Goal: Communication & Community: Answer question/provide support

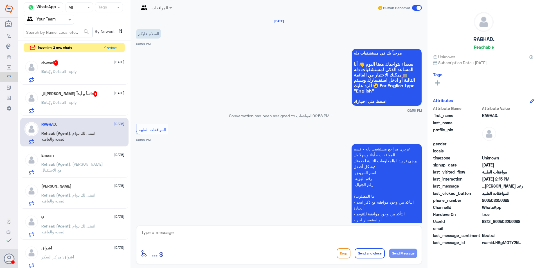
scroll to position [499, 0]
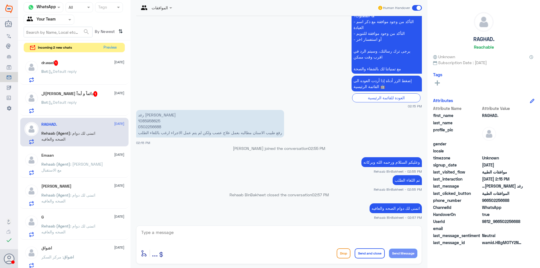
click at [85, 84] on div "dr.wael 1 [DATE] Bot : Default reply" at bounding box center [74, 70] width 108 height 29
click at [53, 98] on div "ال[PERSON_NAME] دائماً و أبدآ 1 [DATE] Bot : Default reply" at bounding box center [82, 102] width 83 height 22
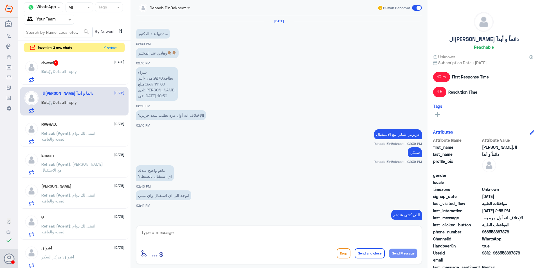
scroll to position [251, 0]
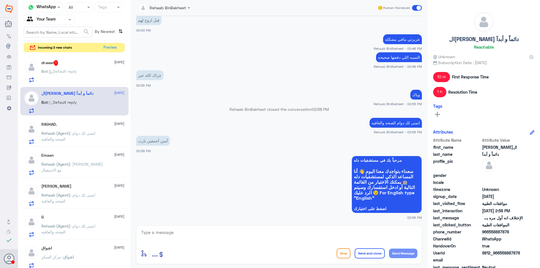
click at [73, 227] on span ": اتمنى لك دوام الصحه والعافيه" at bounding box center [68, 229] width 54 height 11
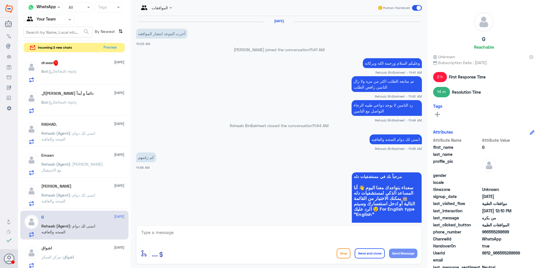
scroll to position [343, 0]
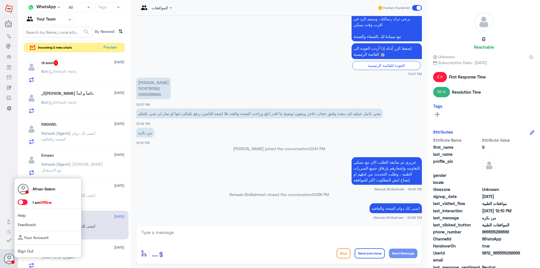
click at [25, 249] on span "Sign Out" at bounding box center [35, 251] width 35 height 6
click at [25, 250] on link "Sign Out" at bounding box center [26, 251] width 16 height 5
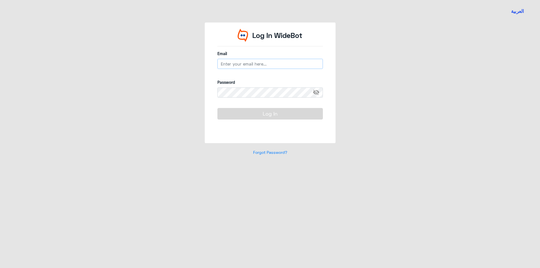
type input "[EMAIL_ADDRESS][DOMAIN_NAME]"
